Goal: Information Seeking & Learning: Learn about a topic

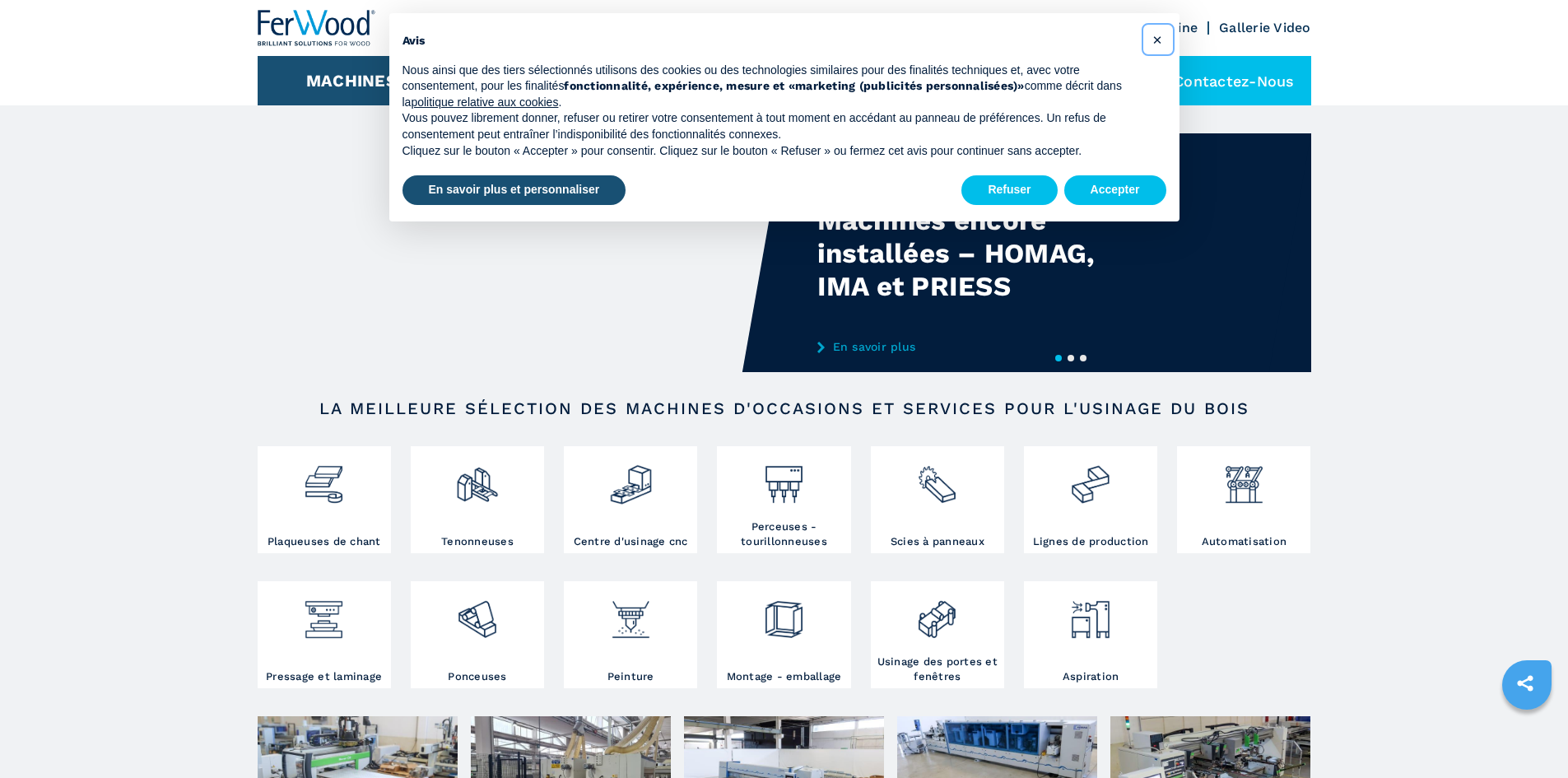
click at [1164, 40] on button "×" at bounding box center [1157, 39] width 26 height 26
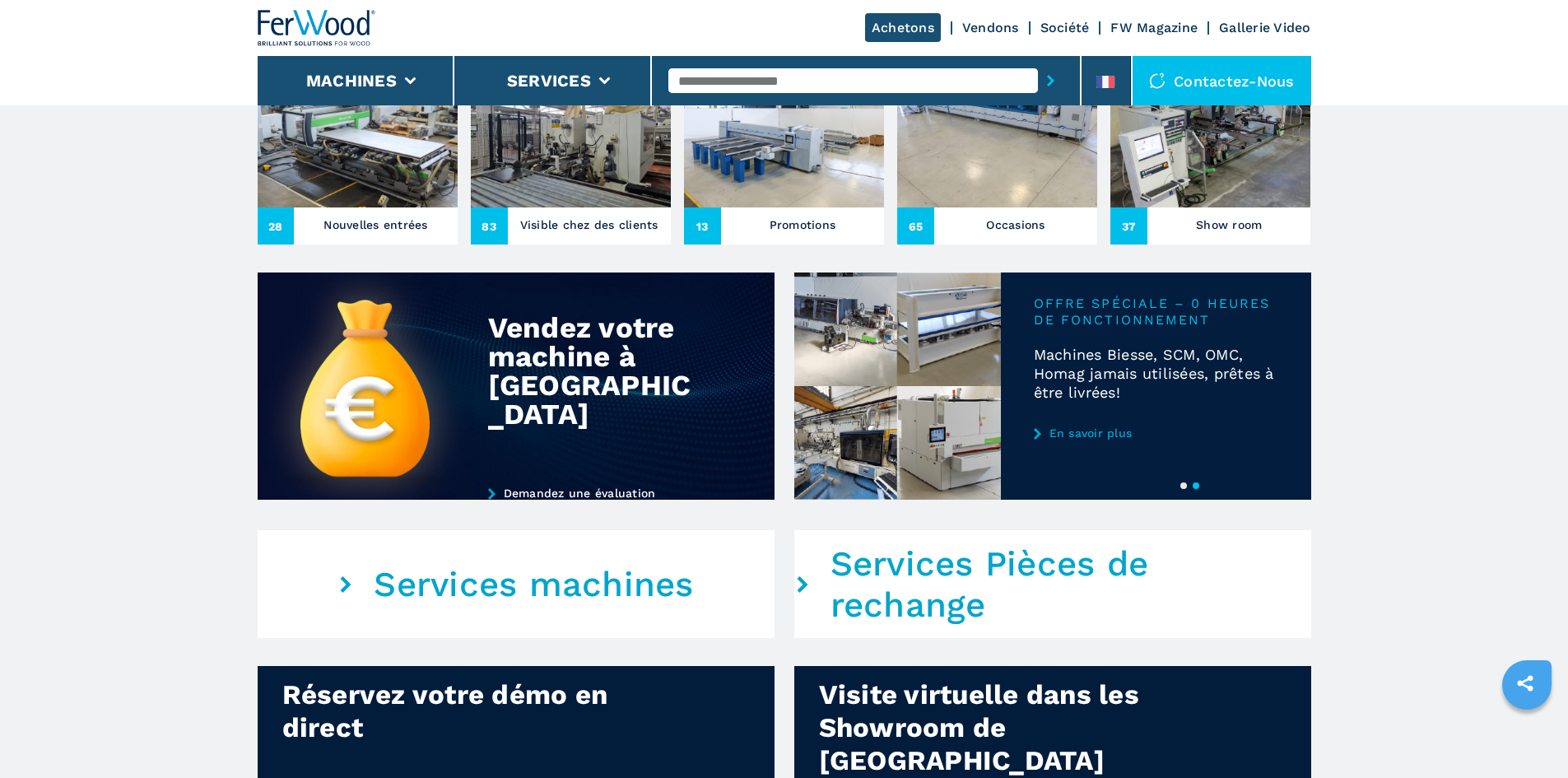
scroll to position [741, 0]
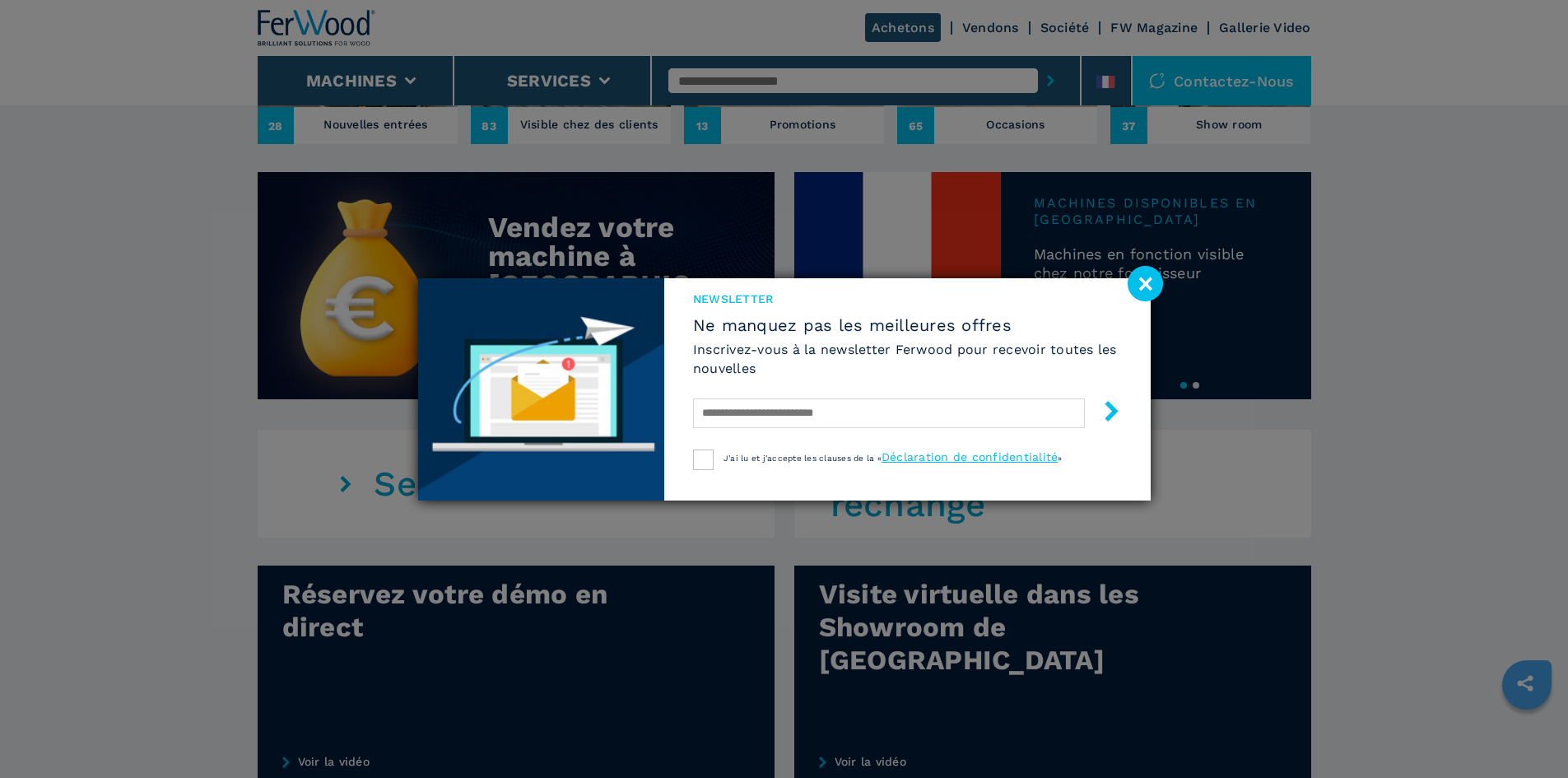
click at [1139, 268] on image at bounding box center [1146, 284] width 35 height 35
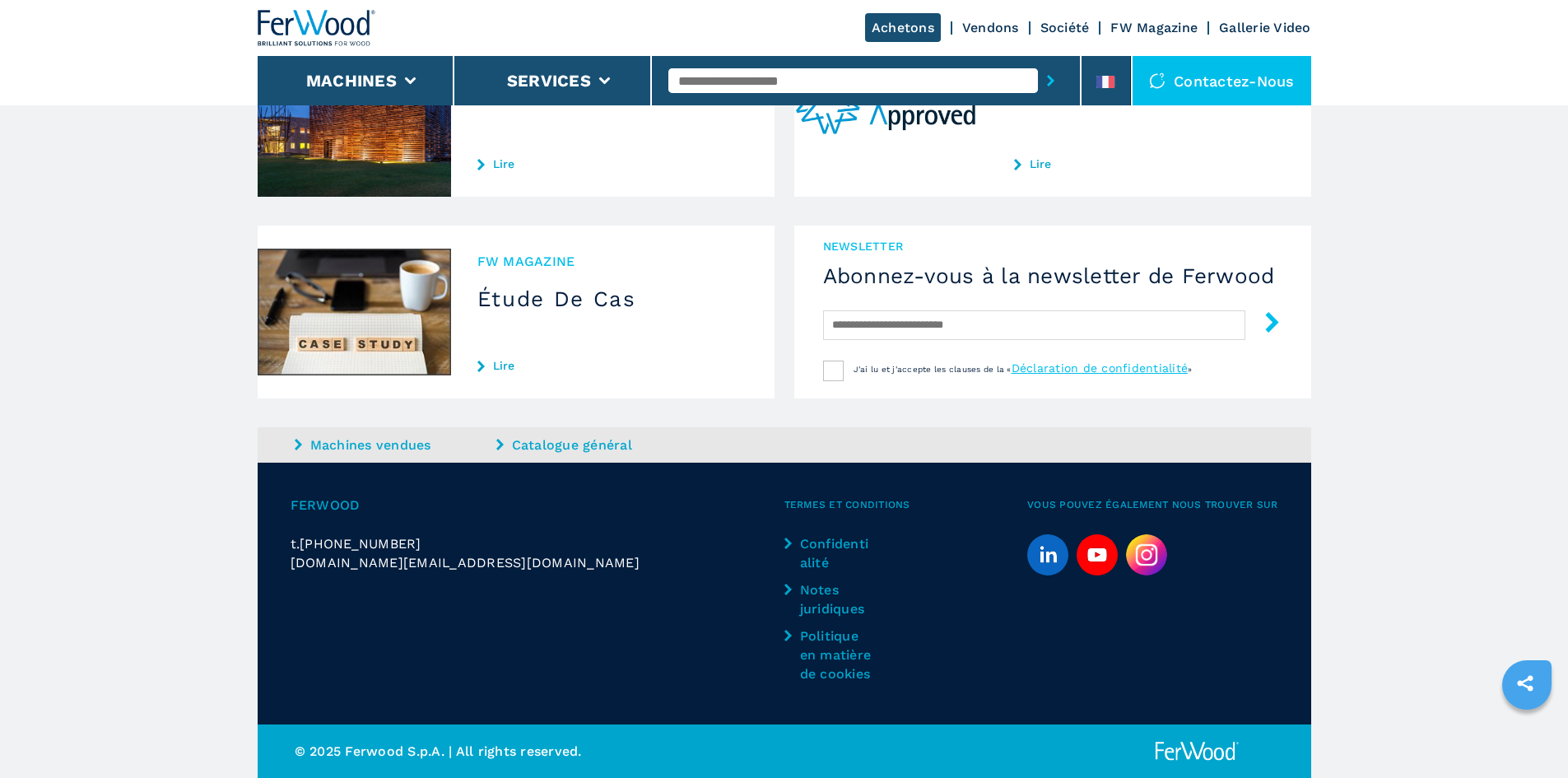
scroll to position [1238, 0]
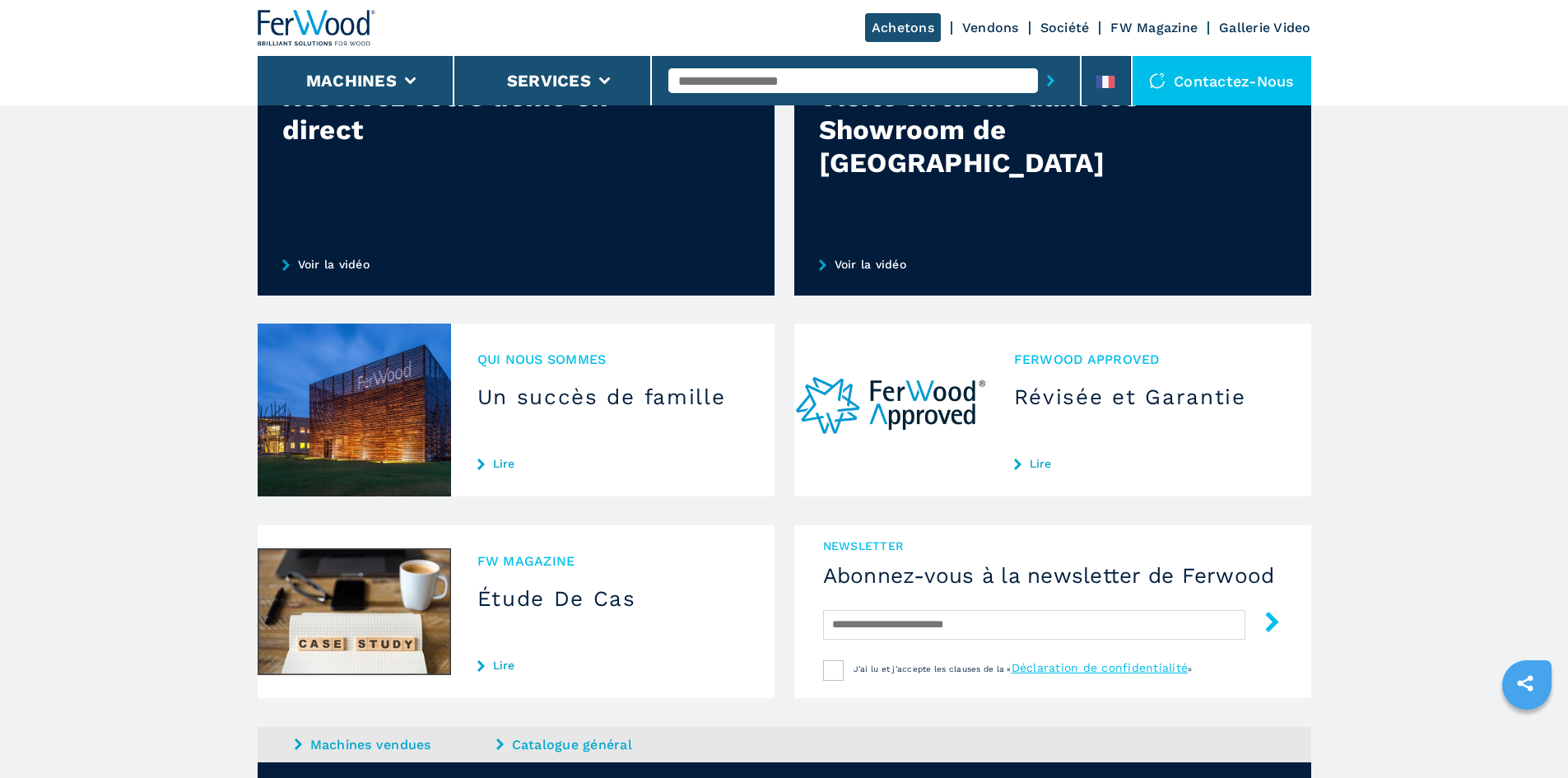
click at [568, 442] on div "QUI NOUS SOMMES Un succès de famille Lire" at bounding box center [613, 409] width 324 height 173
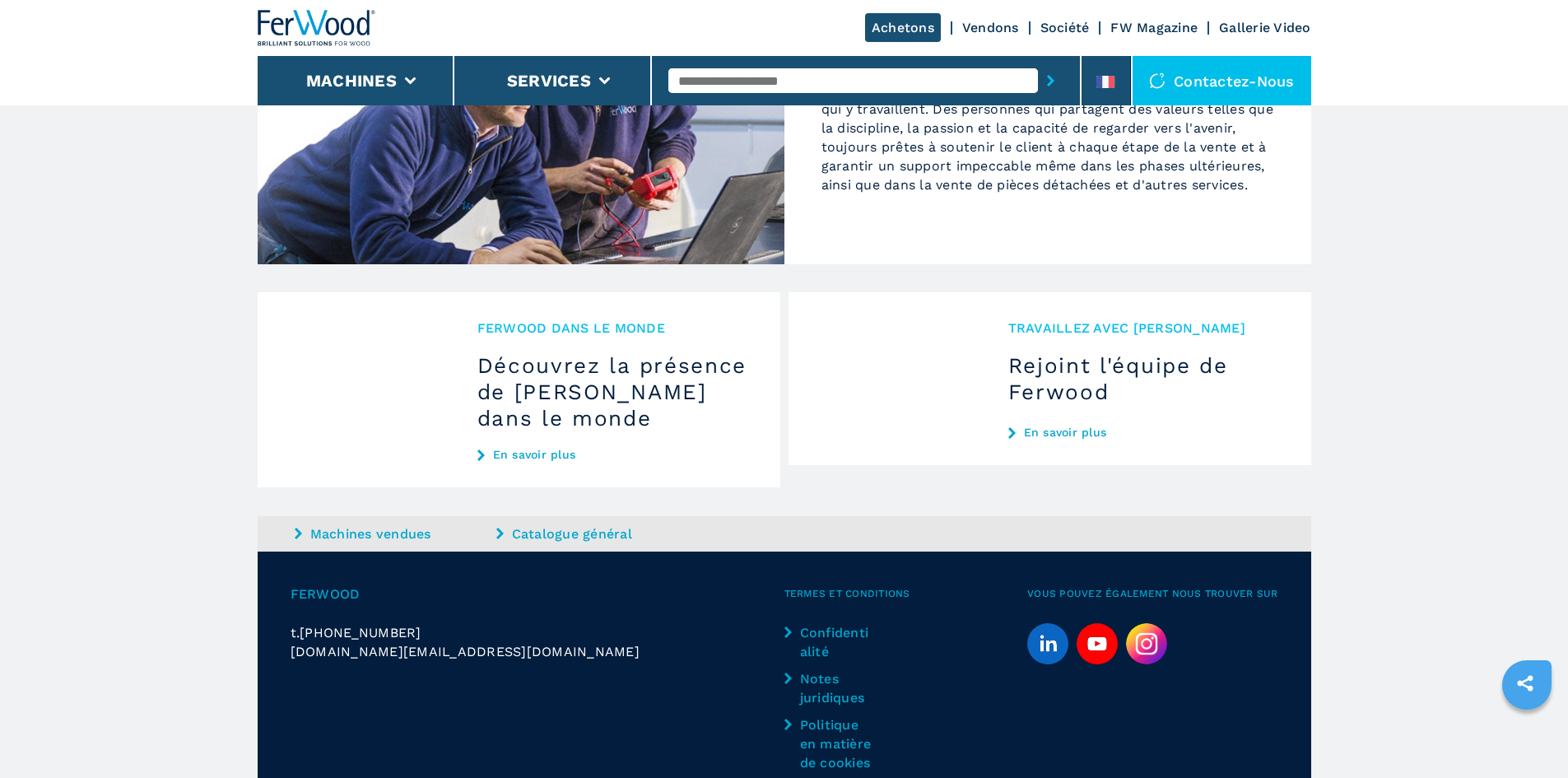
scroll to position [1729, 0]
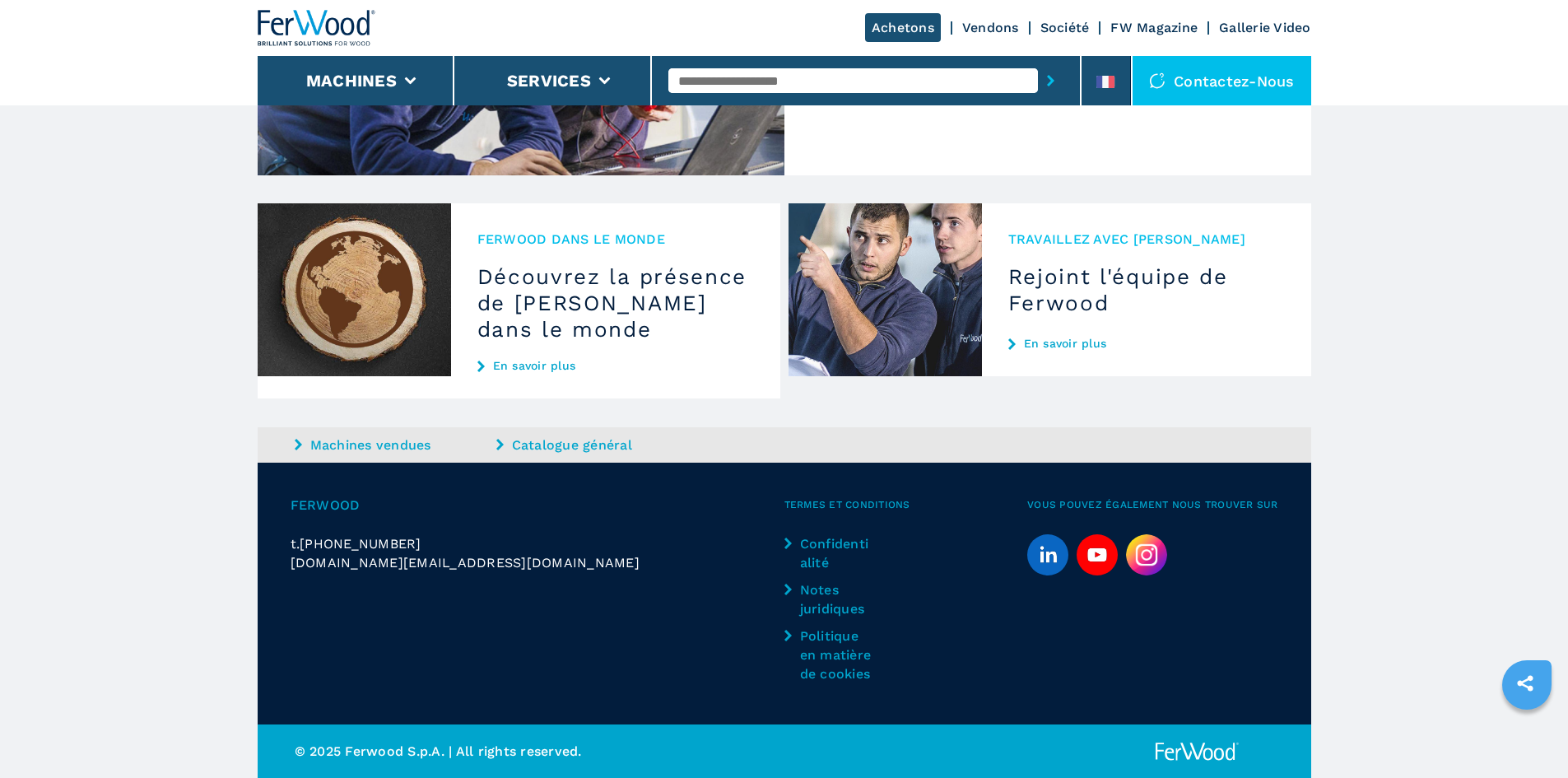
click at [359, 459] on div "Machines vendues Catalogue général" at bounding box center [784, 445] width 1054 height 35
click at [358, 451] on link "Machines vendues" at bounding box center [393, 445] width 198 height 19
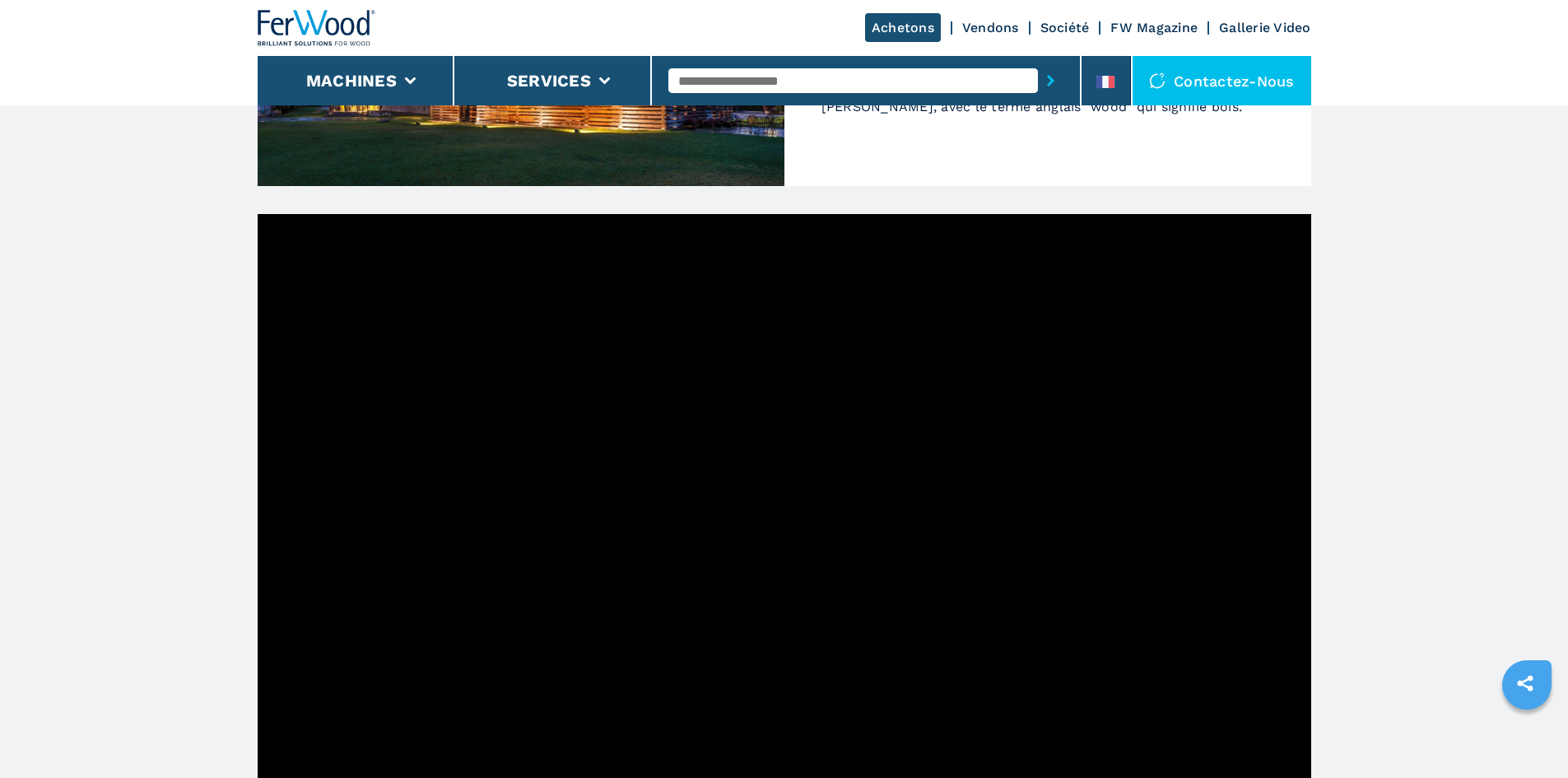
scroll to position [658, 0]
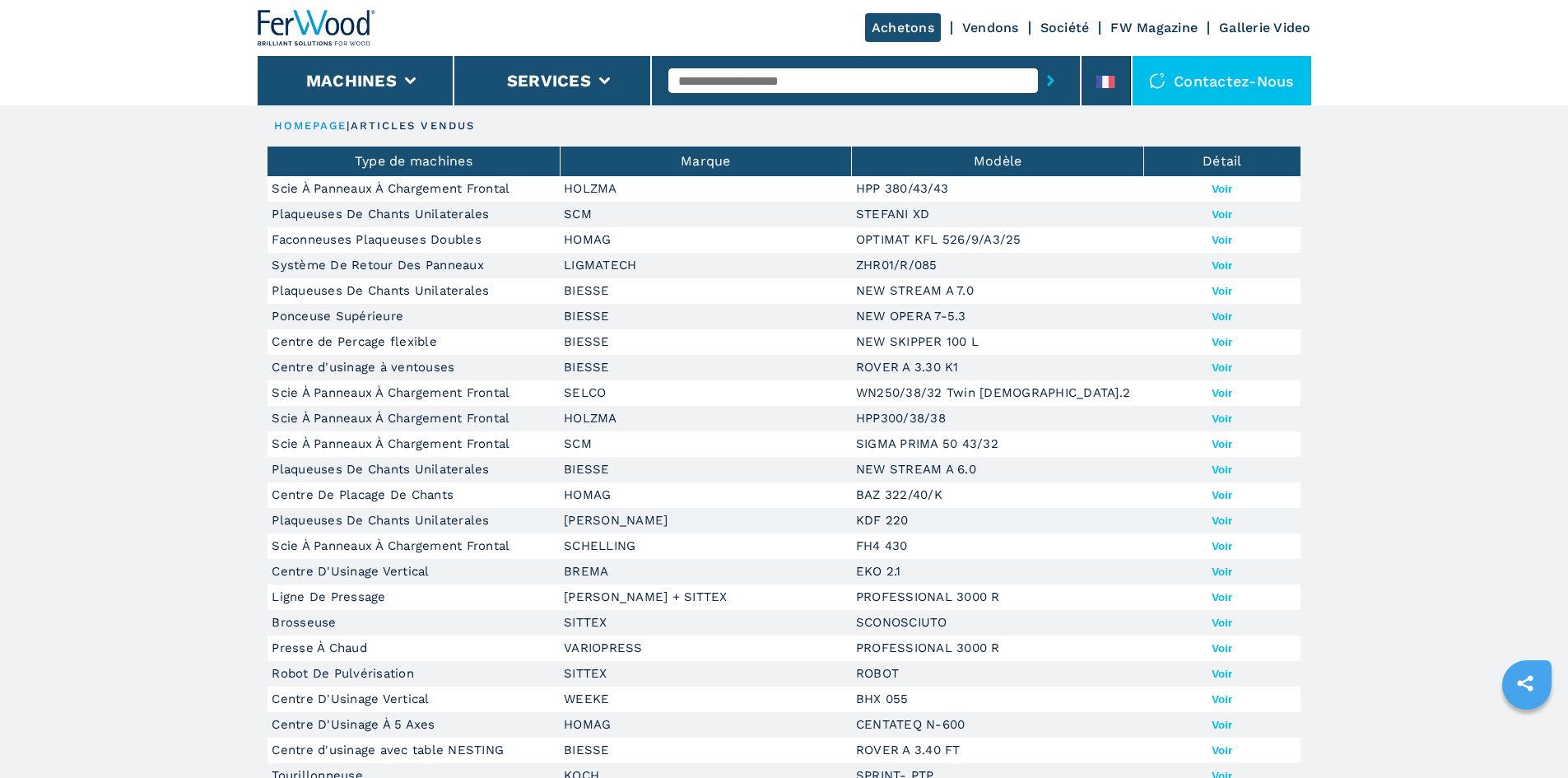
click at [1223, 193] on button "Voir" at bounding box center [1222, 188] width 20 height 13
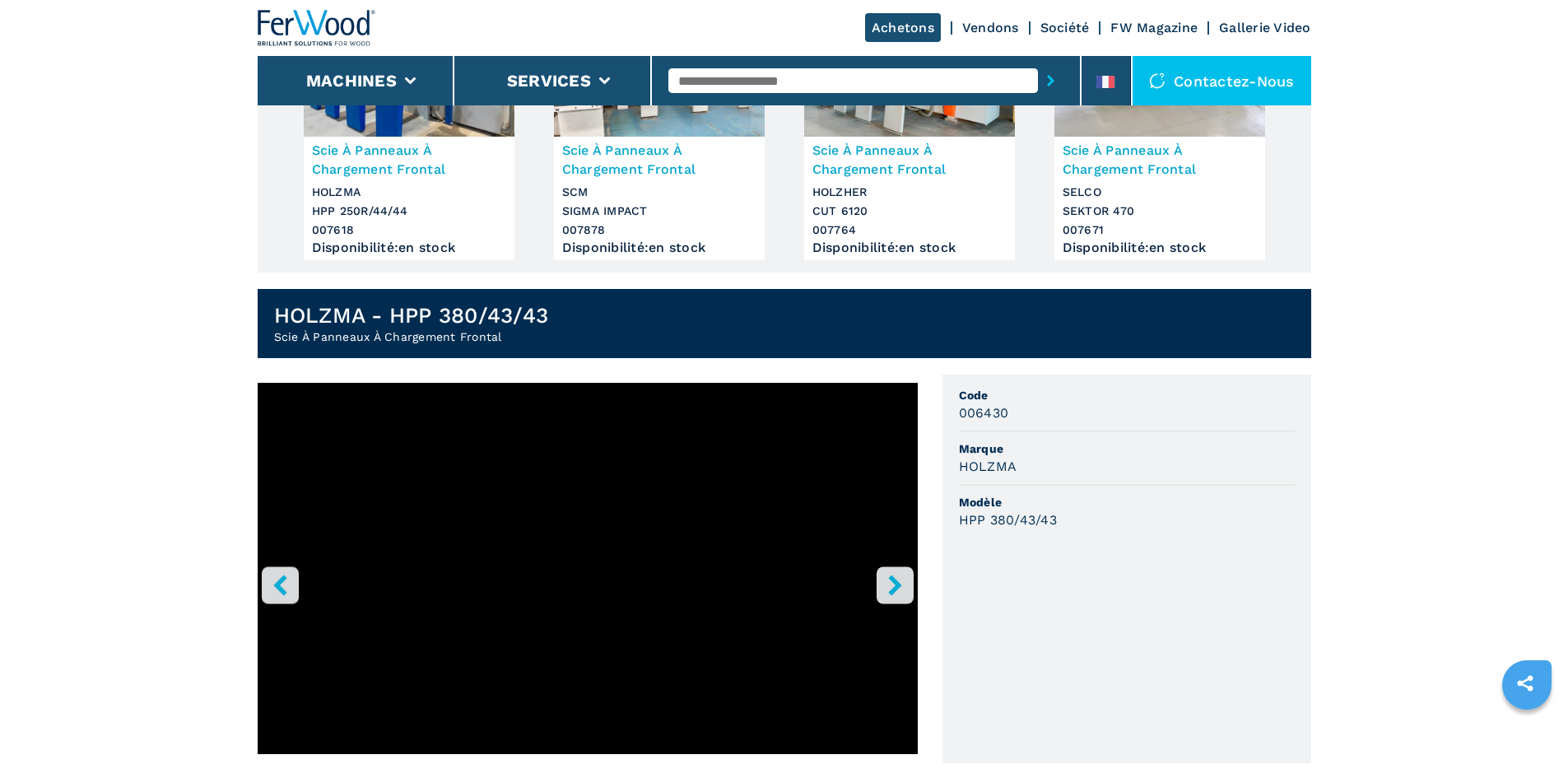
scroll to position [741, 0]
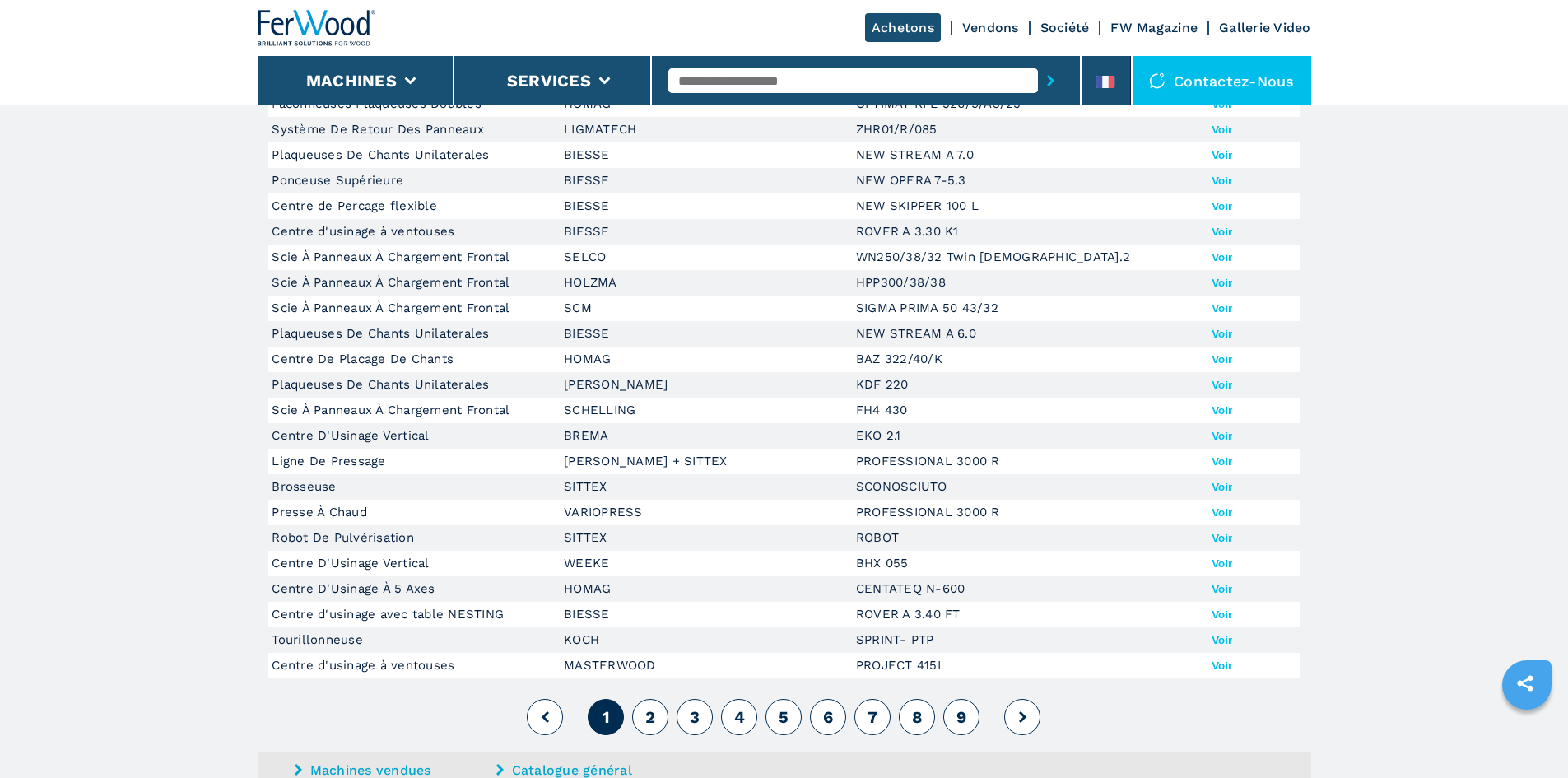
scroll to position [165, 0]
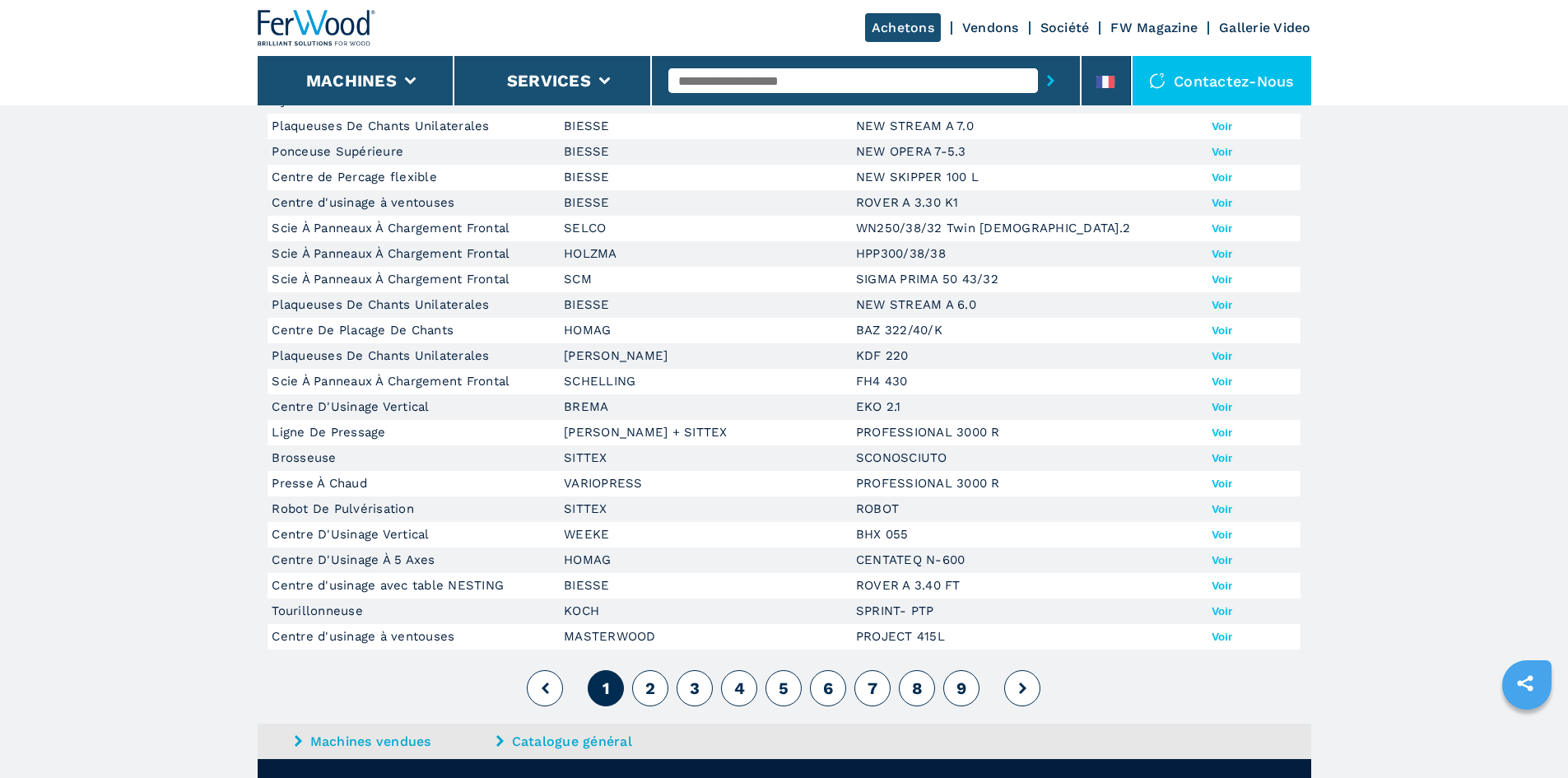
click at [652, 691] on span "2" at bounding box center [650, 688] width 10 height 19
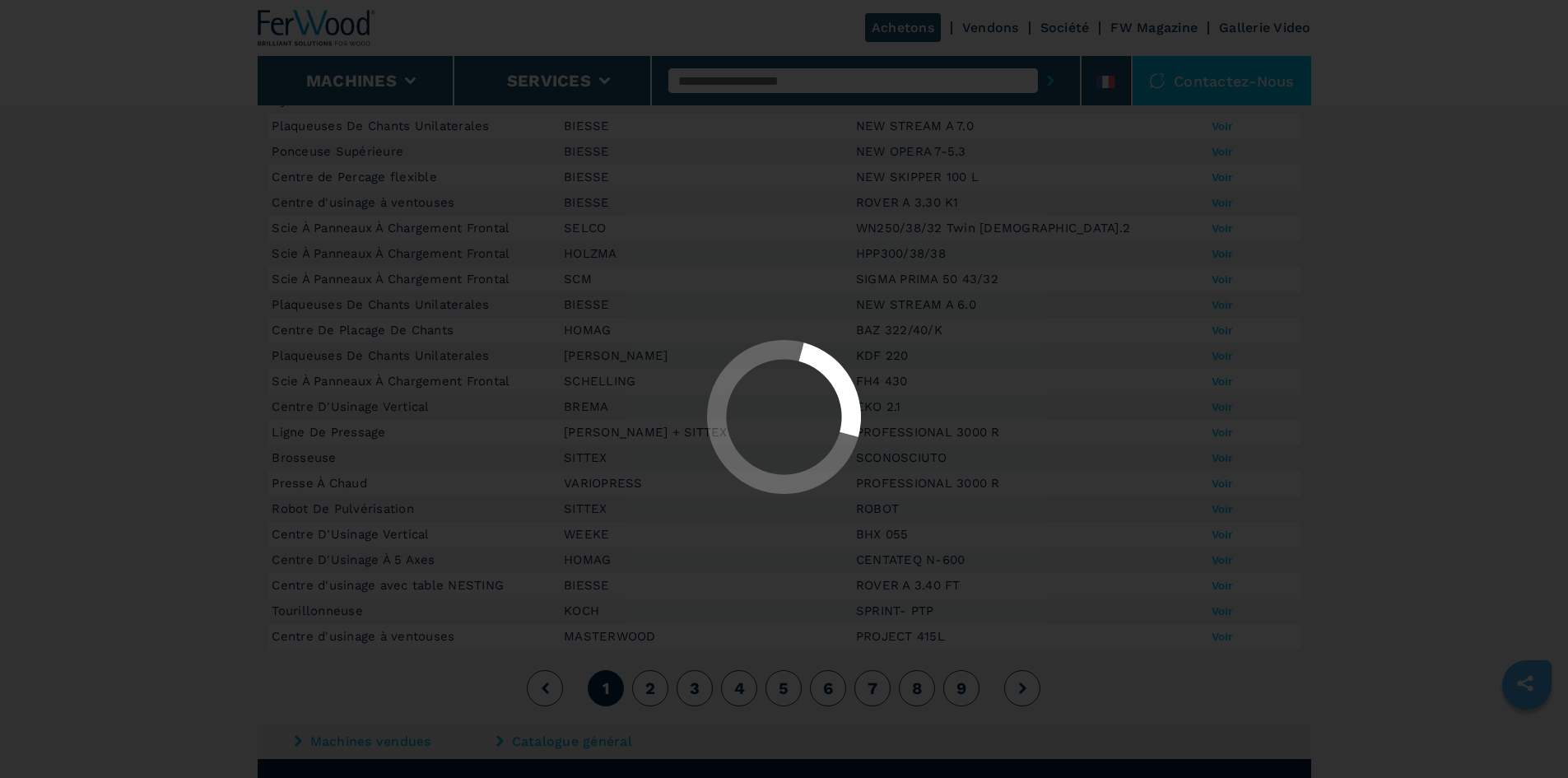
scroll to position [0, 0]
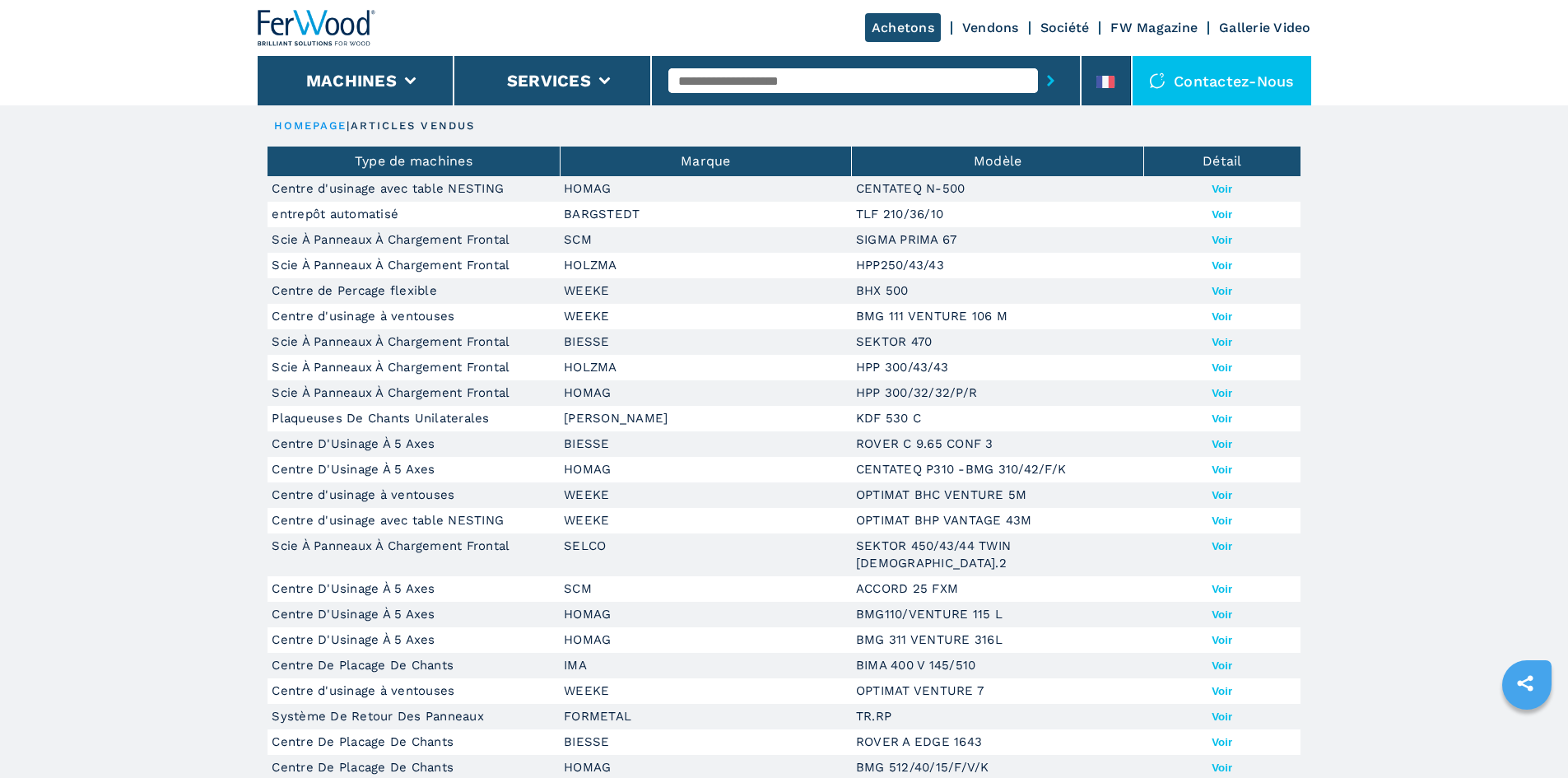
click at [1225, 368] on button "Voir" at bounding box center [1222, 368] width 20 height 13
